Goal: Go to known website: Access a specific website the user already knows

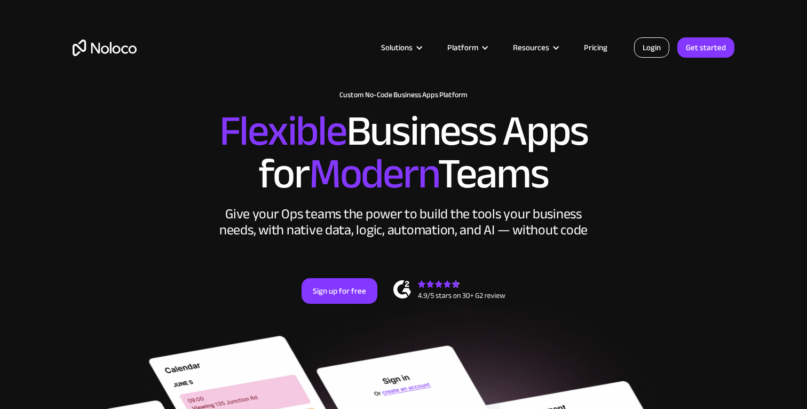
click at [652, 54] on link "Login" at bounding box center [651, 47] width 35 height 20
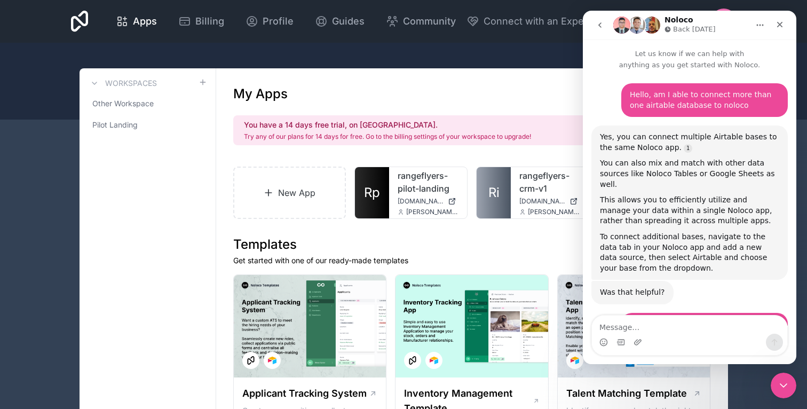
scroll to position [3038, 0]
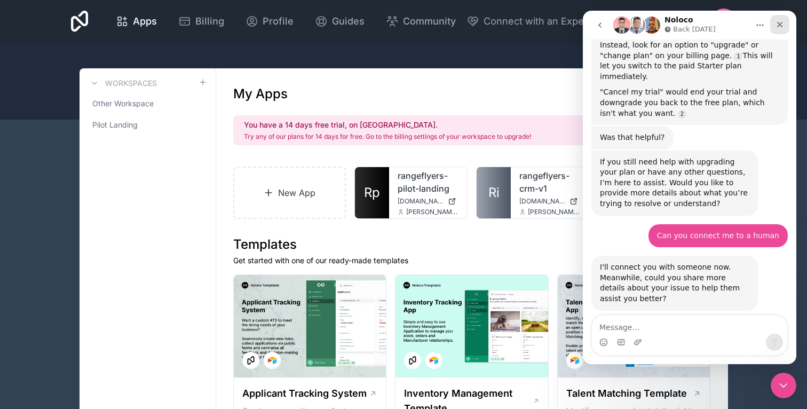
click at [785, 30] on div "Close" at bounding box center [779, 24] width 19 height 19
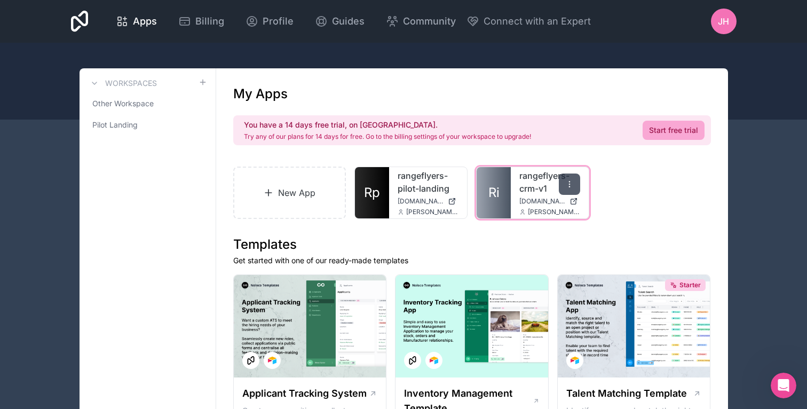
click at [568, 186] on icon at bounding box center [569, 184] width 9 height 9
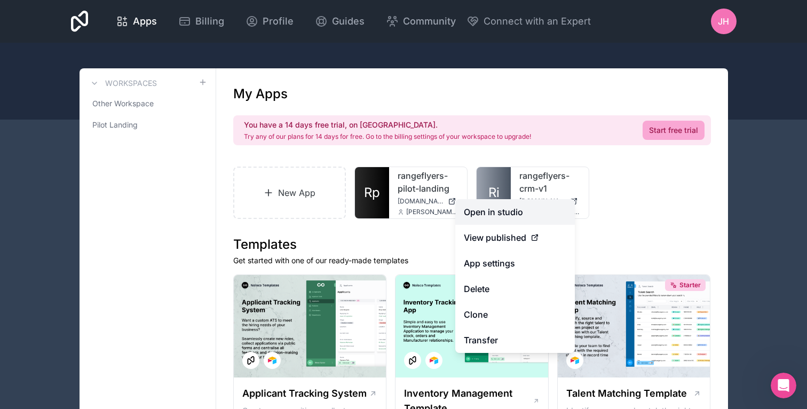
click at [526, 212] on link "Open in studio" at bounding box center [515, 212] width 120 height 26
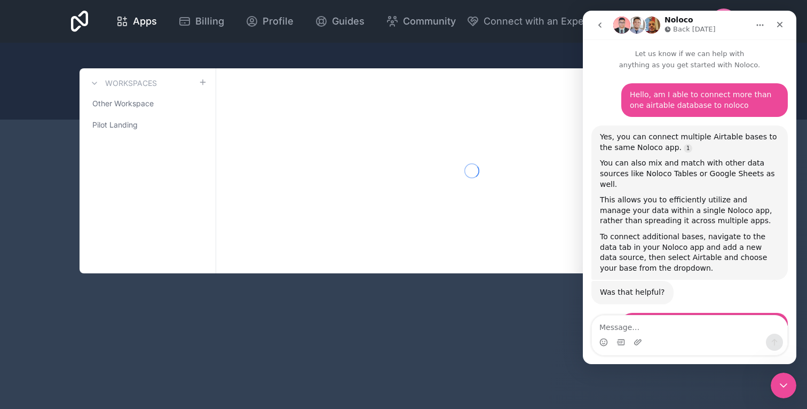
scroll to position [3038, 0]
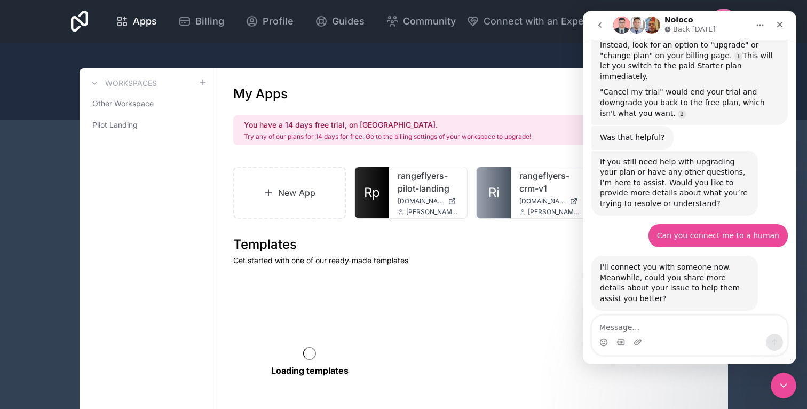
click at [778, 382] on icon "Close Intercom Messenger" at bounding box center [783, 385] width 13 height 13
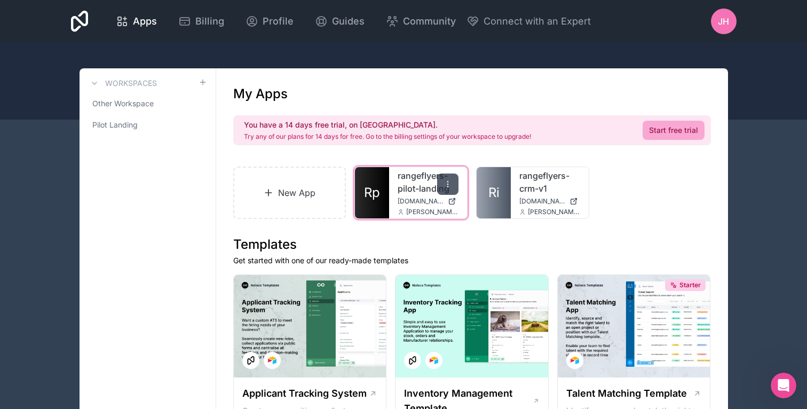
click at [445, 184] on icon at bounding box center [448, 184] width 9 height 9
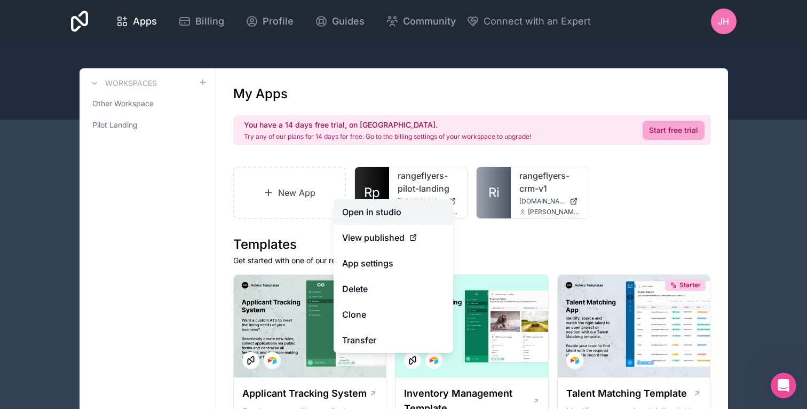
click at [364, 212] on link "Open in studio" at bounding box center [394, 212] width 120 height 26
